Goal: Task Accomplishment & Management: Manage account settings

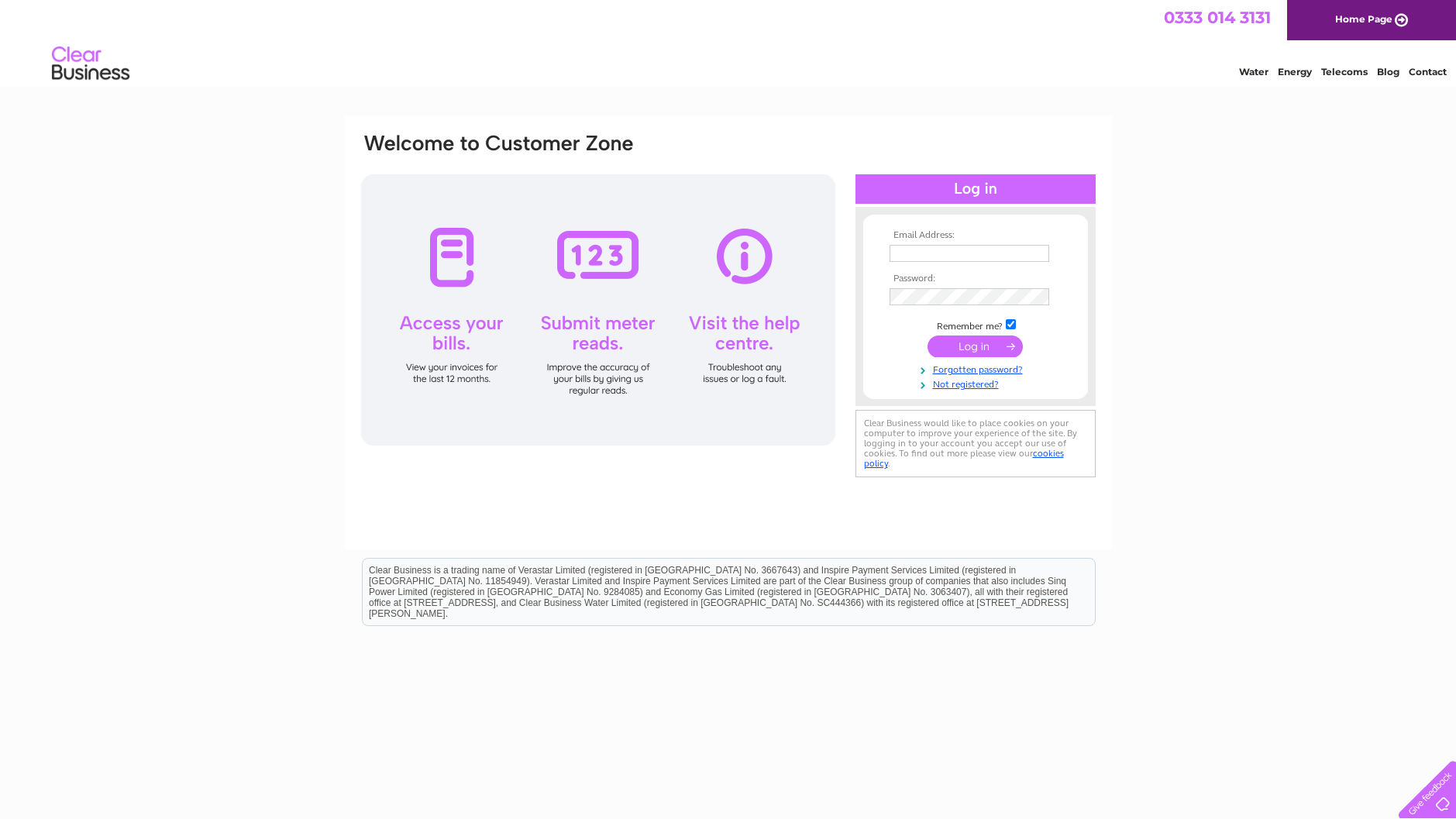
click at [886, 258] on td at bounding box center [975, 253] width 180 height 25
click at [913, 253] on input "text" at bounding box center [969, 254] width 161 height 19
type input "karen.mitchell@carrickcentre.co.uk"
click at [986, 346] on input "submit" at bounding box center [975, 348] width 95 height 21
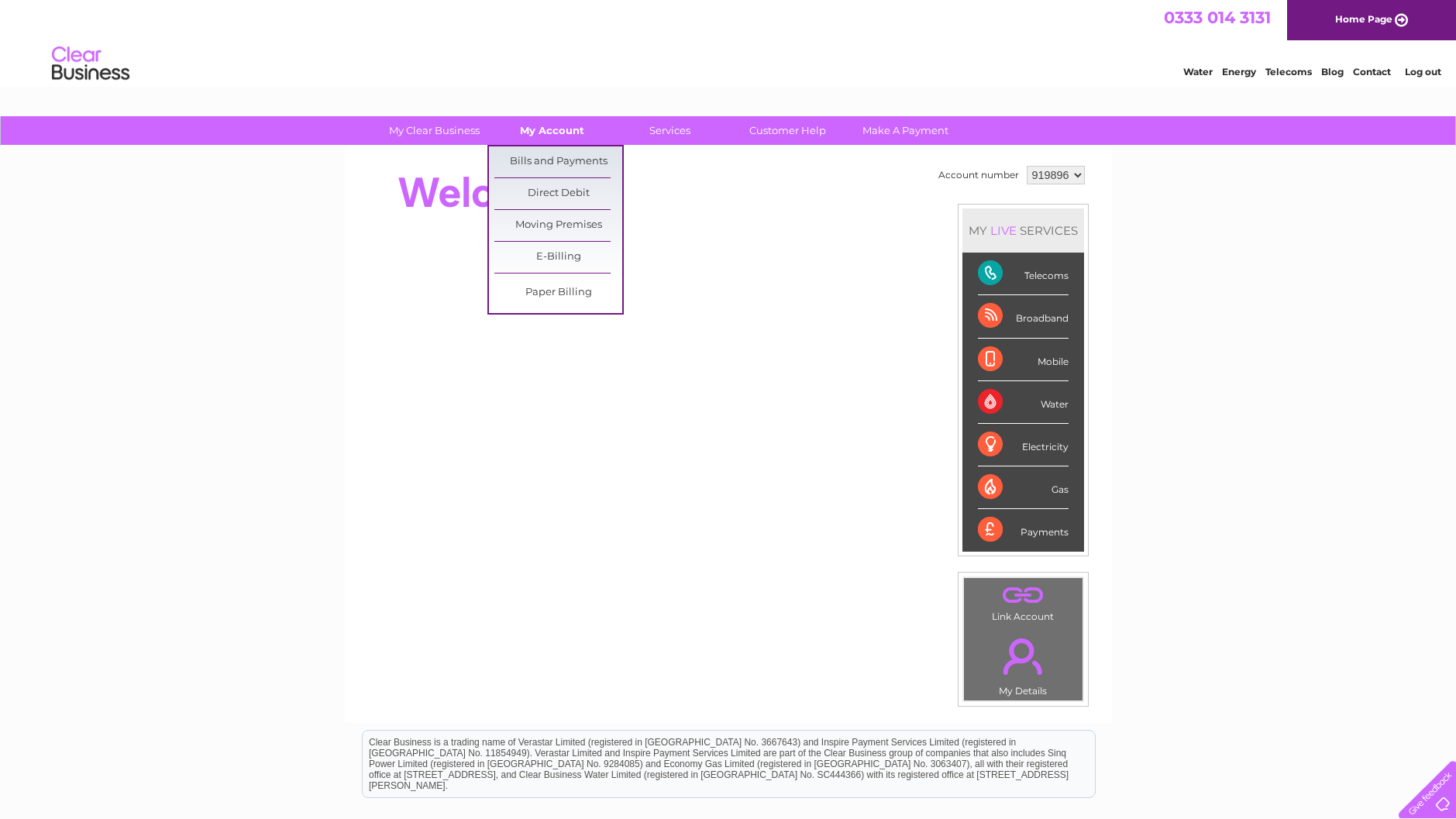
click at [556, 131] on link "My Account" at bounding box center [552, 130] width 128 height 29
click at [555, 157] on link "Bills and Payments" at bounding box center [557, 161] width 128 height 31
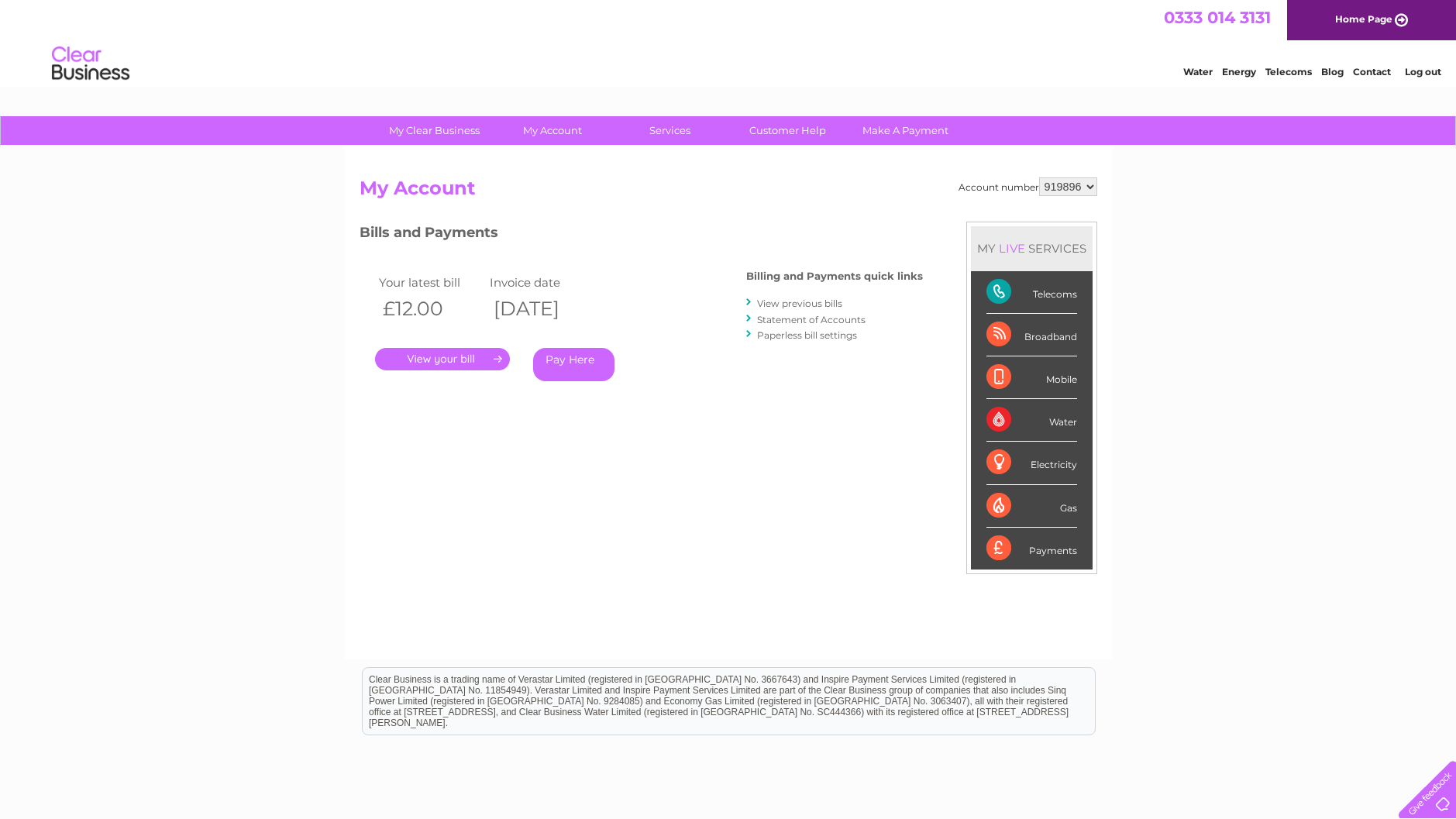
click at [433, 357] on link "." at bounding box center [442, 359] width 135 height 22
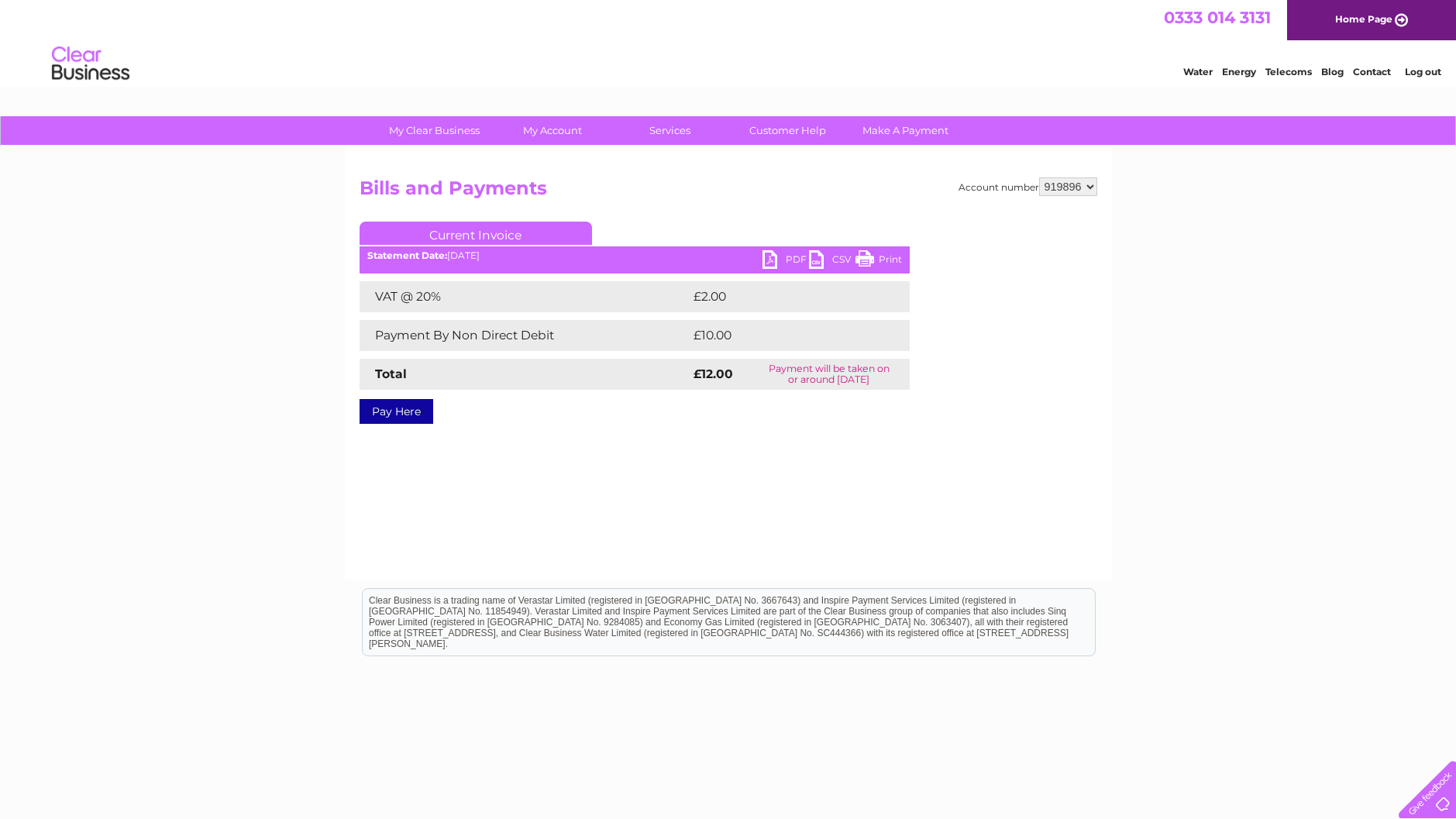
click at [770, 257] on link "PDF" at bounding box center [786, 262] width 47 height 22
